Goal: Task Accomplishment & Management: Use online tool/utility

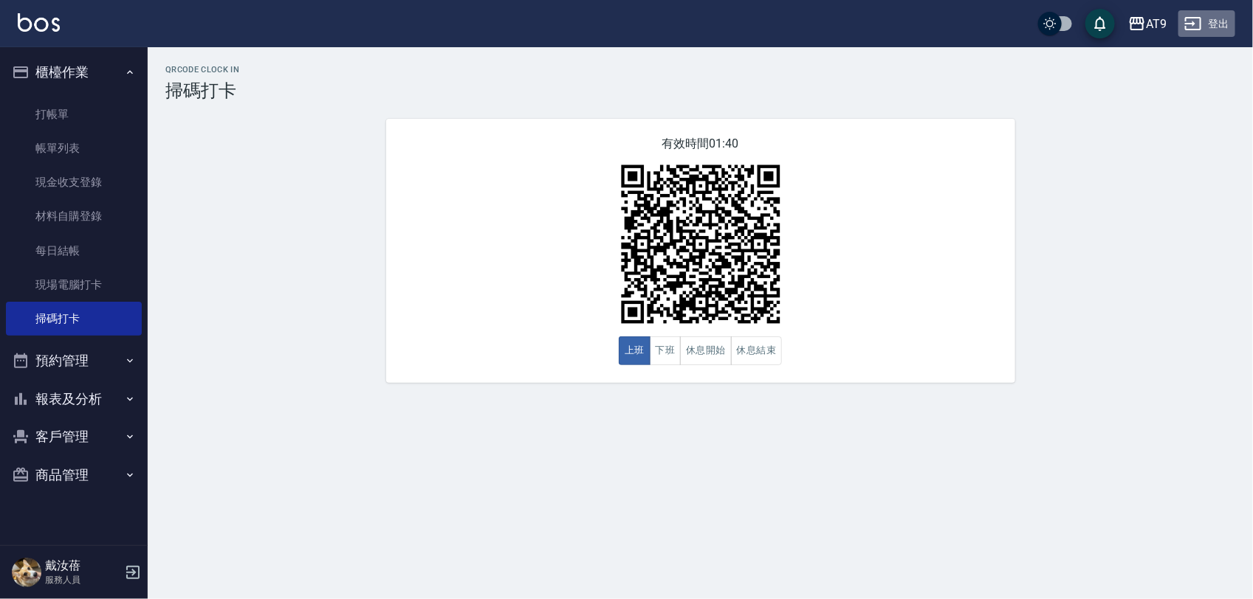
click at [1212, 18] on button "登出" at bounding box center [1206, 23] width 57 height 27
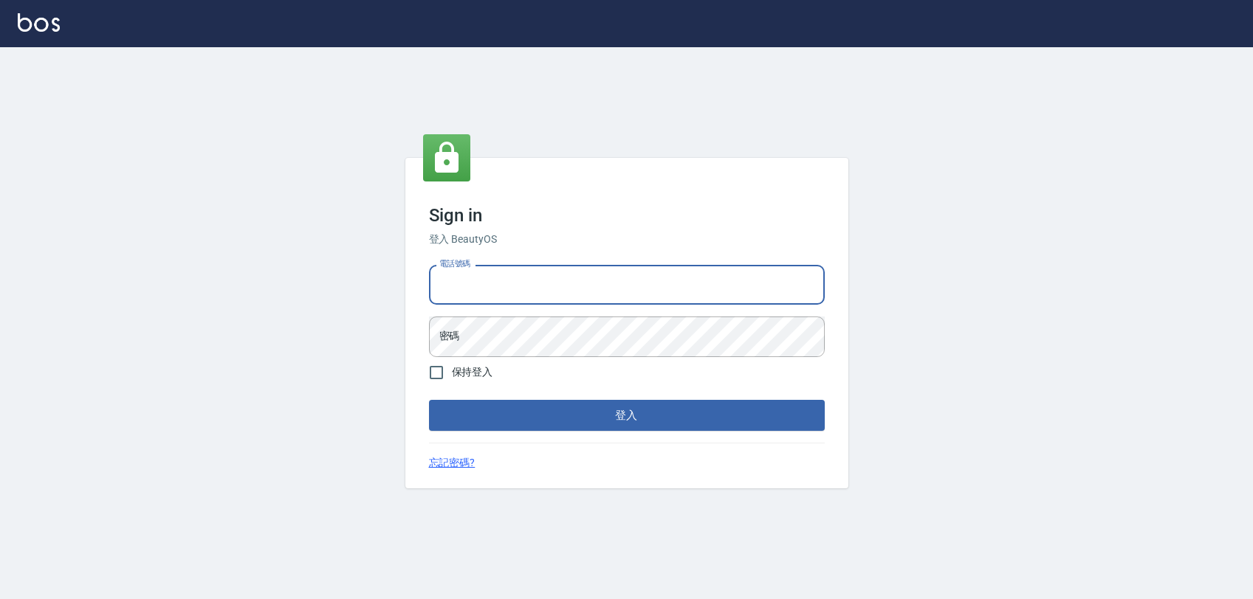
click at [665, 284] on input "電話號碼" at bounding box center [627, 285] width 396 height 40
type input "0968065108"
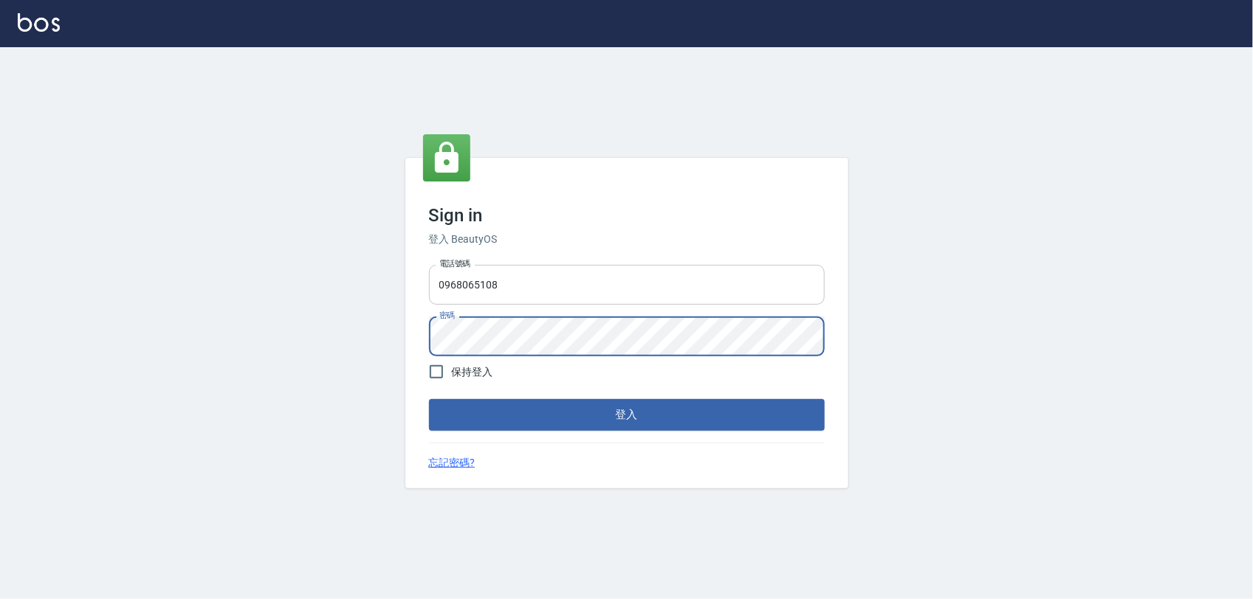
click at [429, 399] on button "登入" at bounding box center [627, 414] width 396 height 31
